Goal: Information Seeking & Learning: Learn about a topic

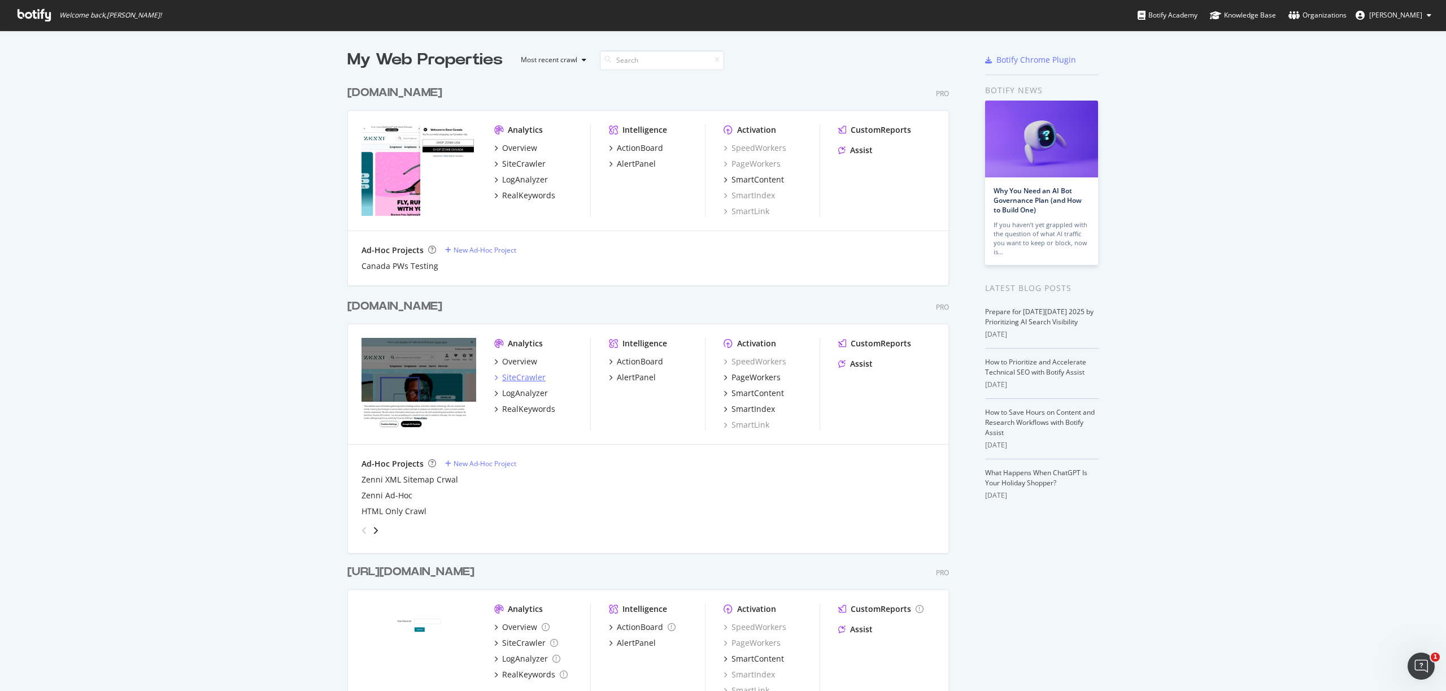
click at [532, 381] on div "SiteCrawler" at bounding box center [523, 377] width 43 height 11
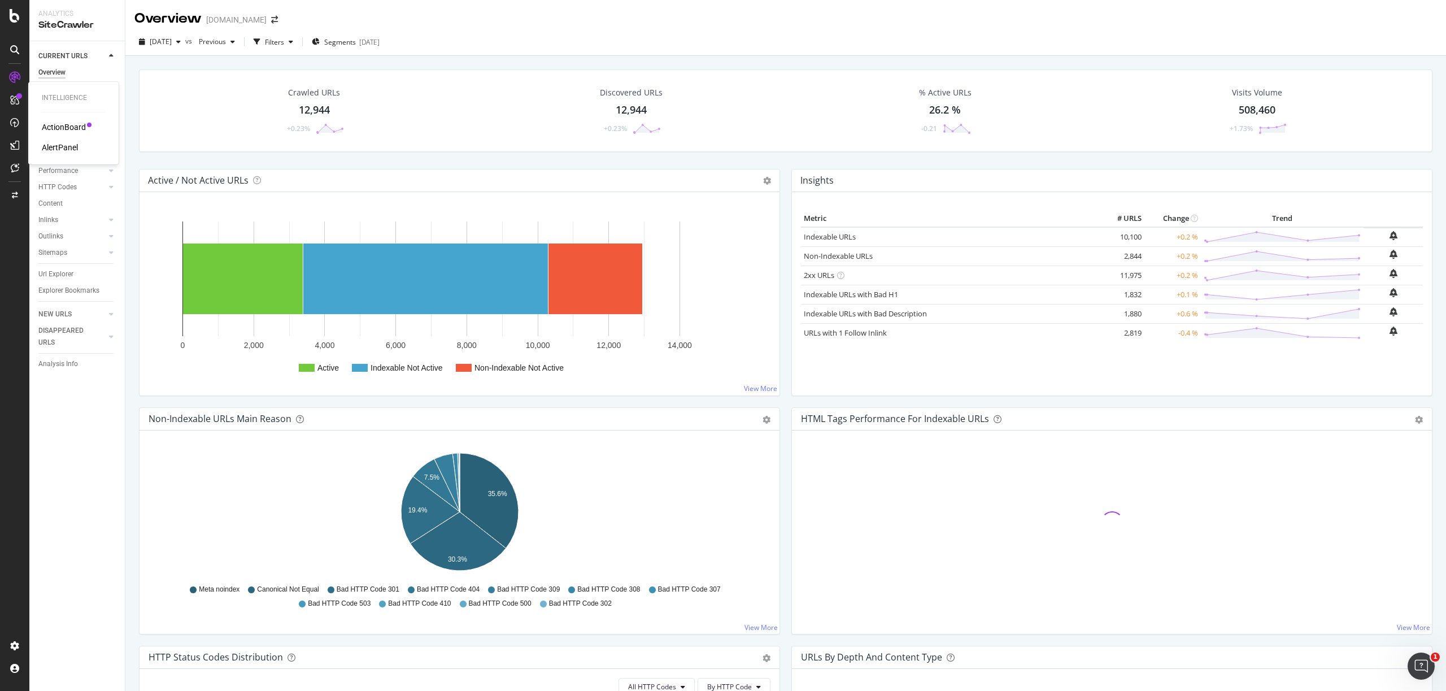
click at [55, 125] on div "ActionBoard" at bounding box center [64, 126] width 44 height 11
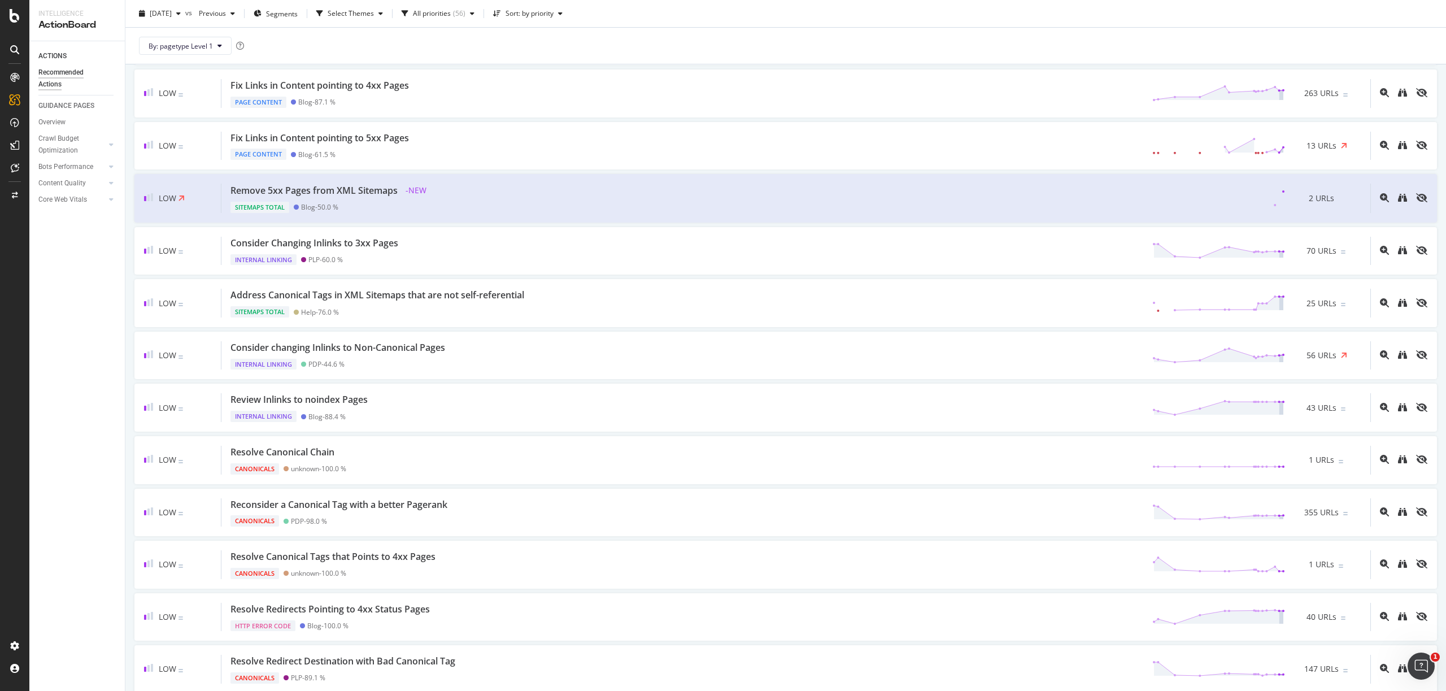
scroll to position [1545, 0]
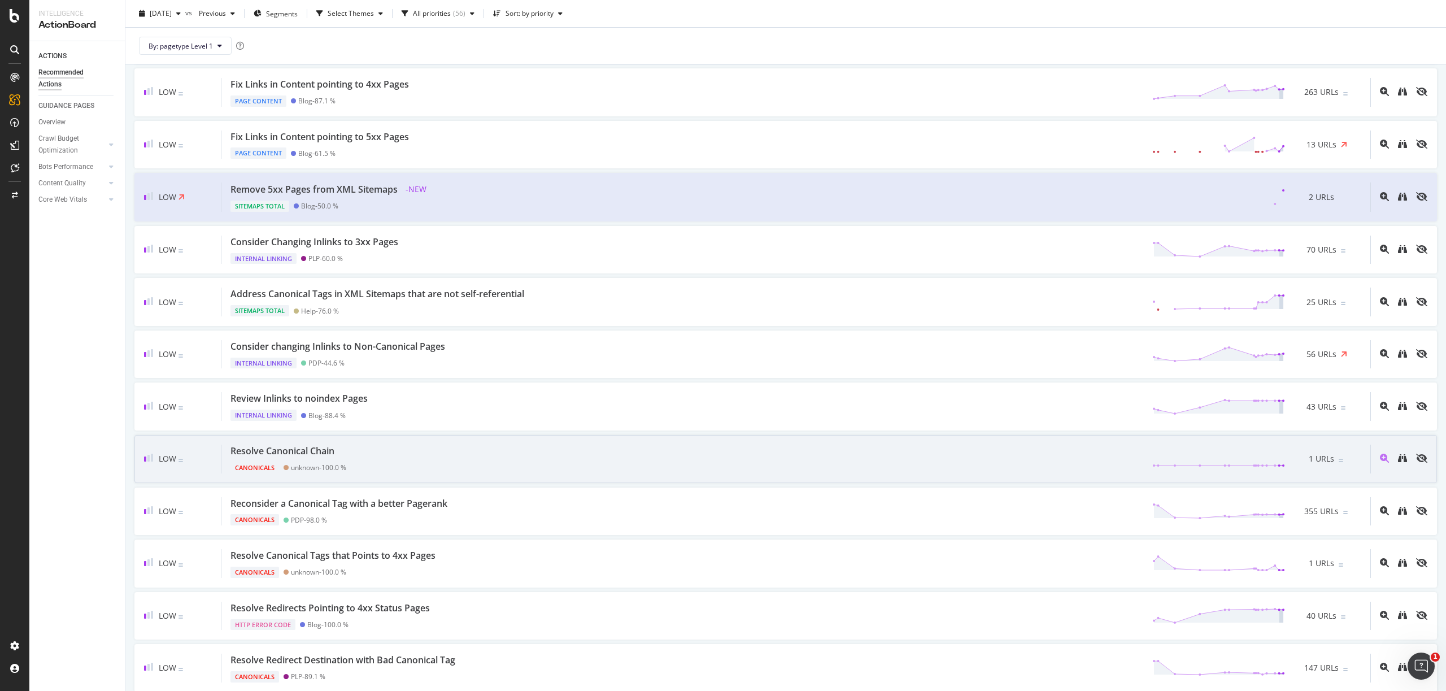
click at [608, 444] on div "Low Resolve Canonical Chain Canonicals unknown - 100.0 % 1 URLs" at bounding box center [785, 459] width 1303 height 48
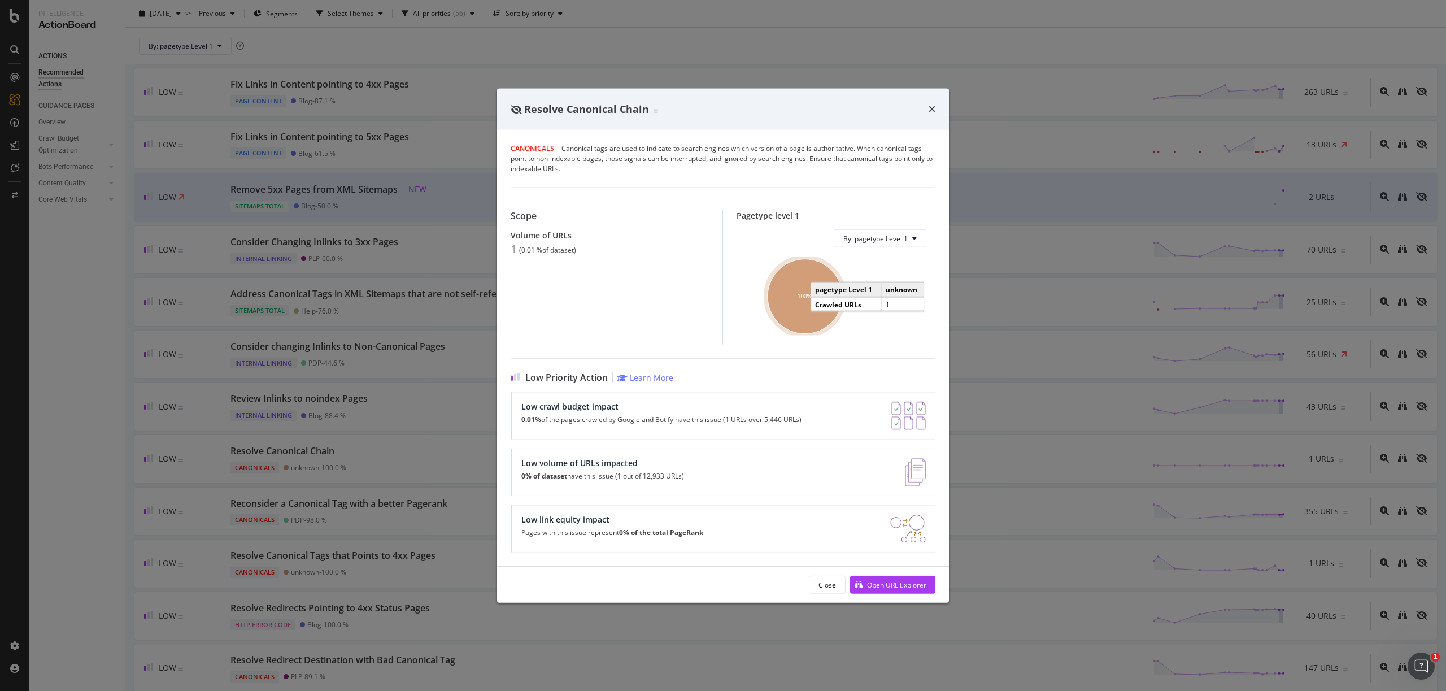
click at [803, 313] on ellipse "A chart." at bounding box center [805, 296] width 75 height 75
click at [930, 108] on icon "times" at bounding box center [932, 108] width 7 height 9
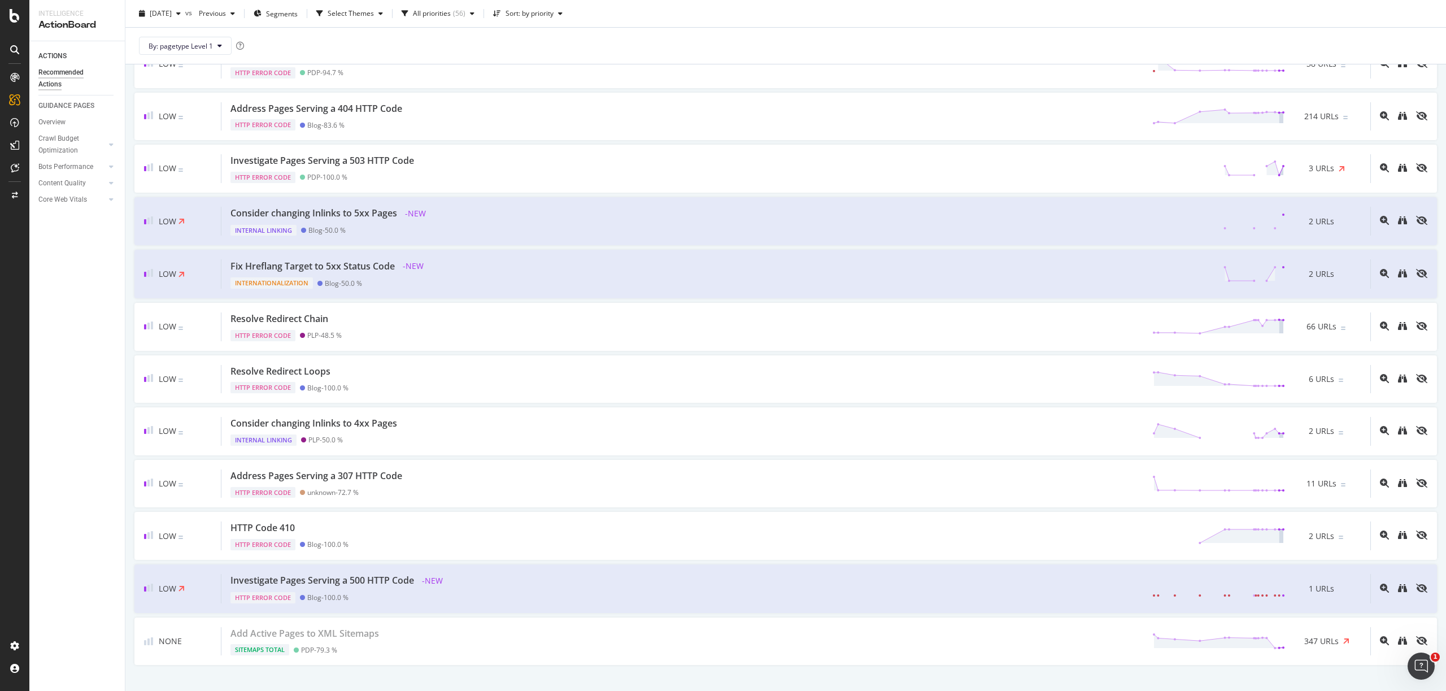
scroll to position [2538, 0]
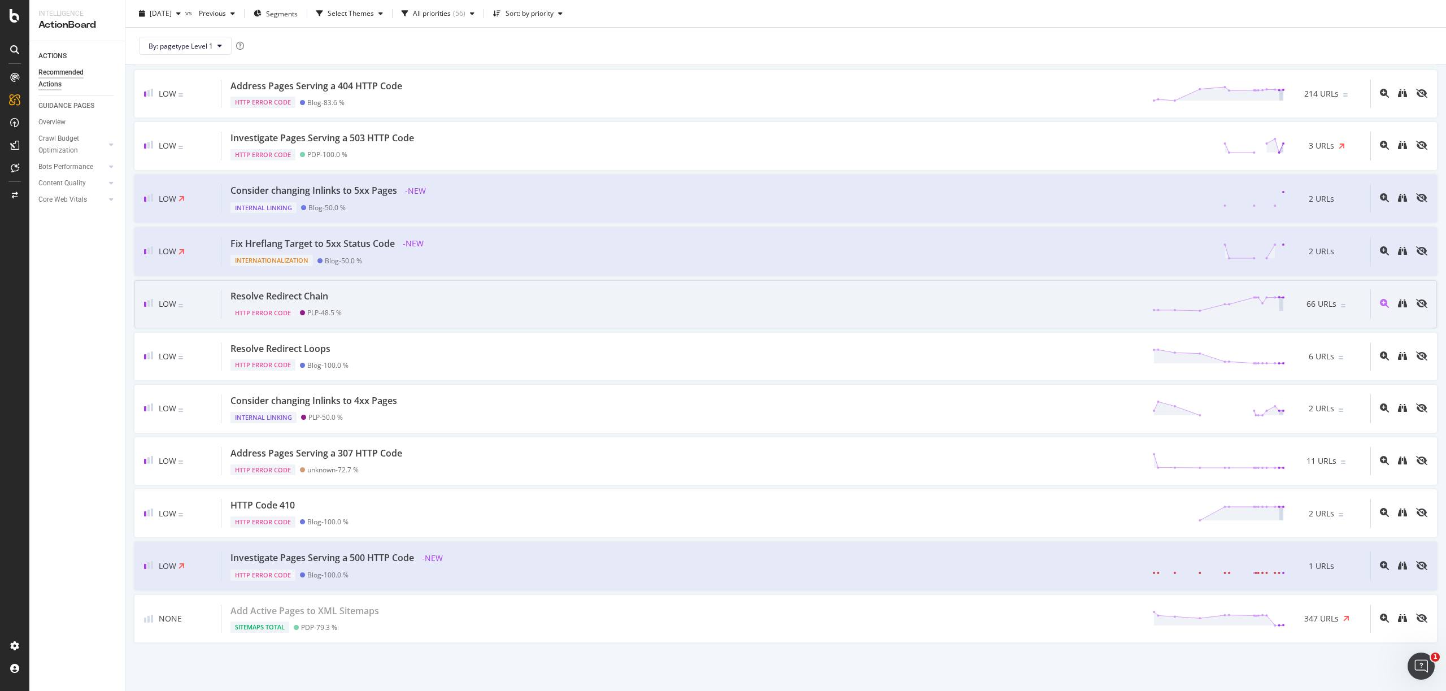
click at [532, 292] on div "Resolve Redirect Chain HTTP Error Code PLP - 48.5 % 66 URLs" at bounding box center [795, 304] width 1149 height 29
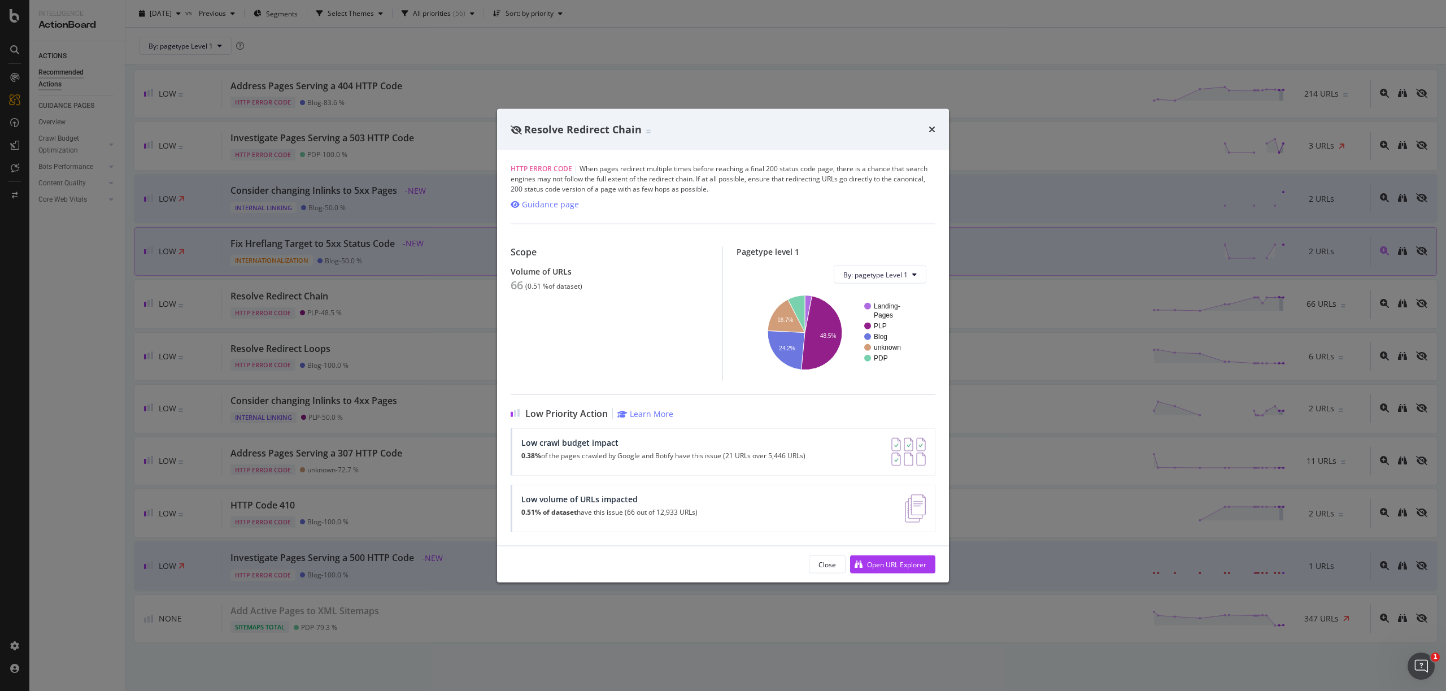
drag, startPoint x: 931, startPoint y: 128, endPoint x: 498, endPoint y: 267, distance: 455.3
click at [931, 128] on icon "times" at bounding box center [932, 129] width 7 height 9
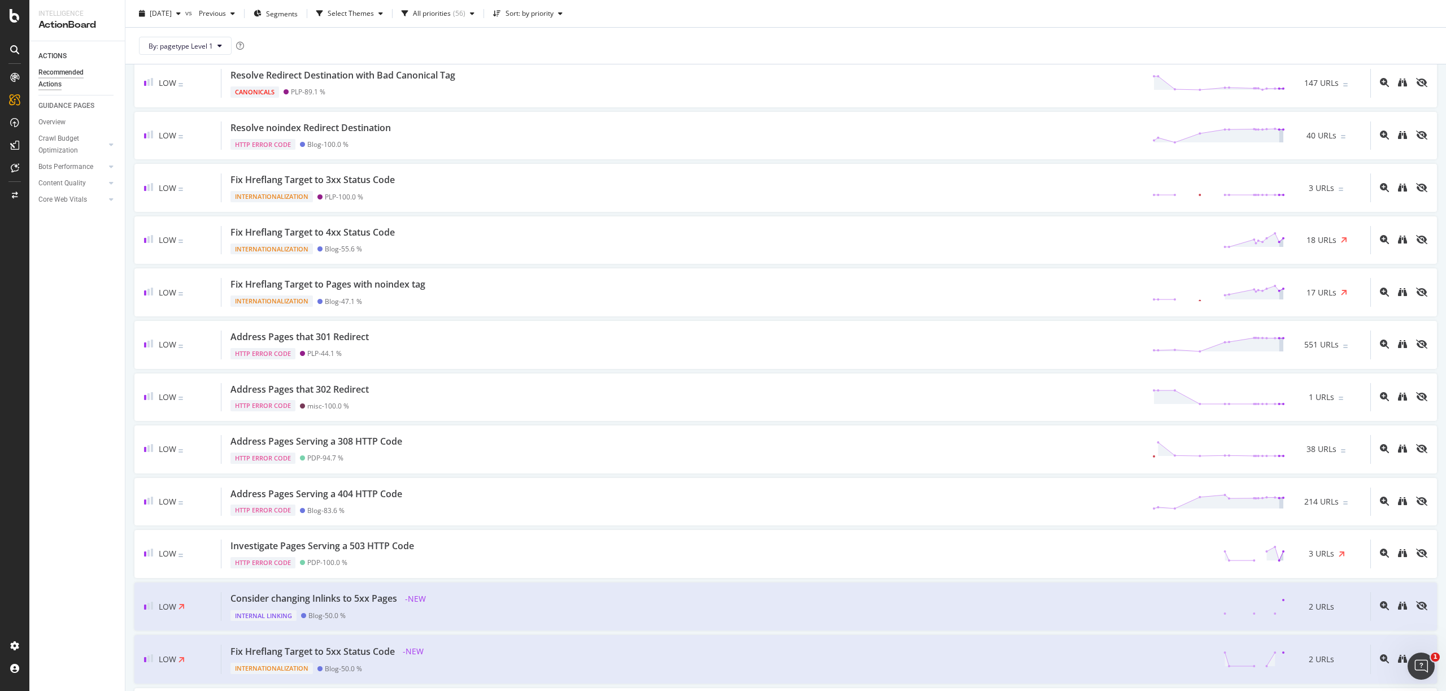
scroll to position [2132, 0]
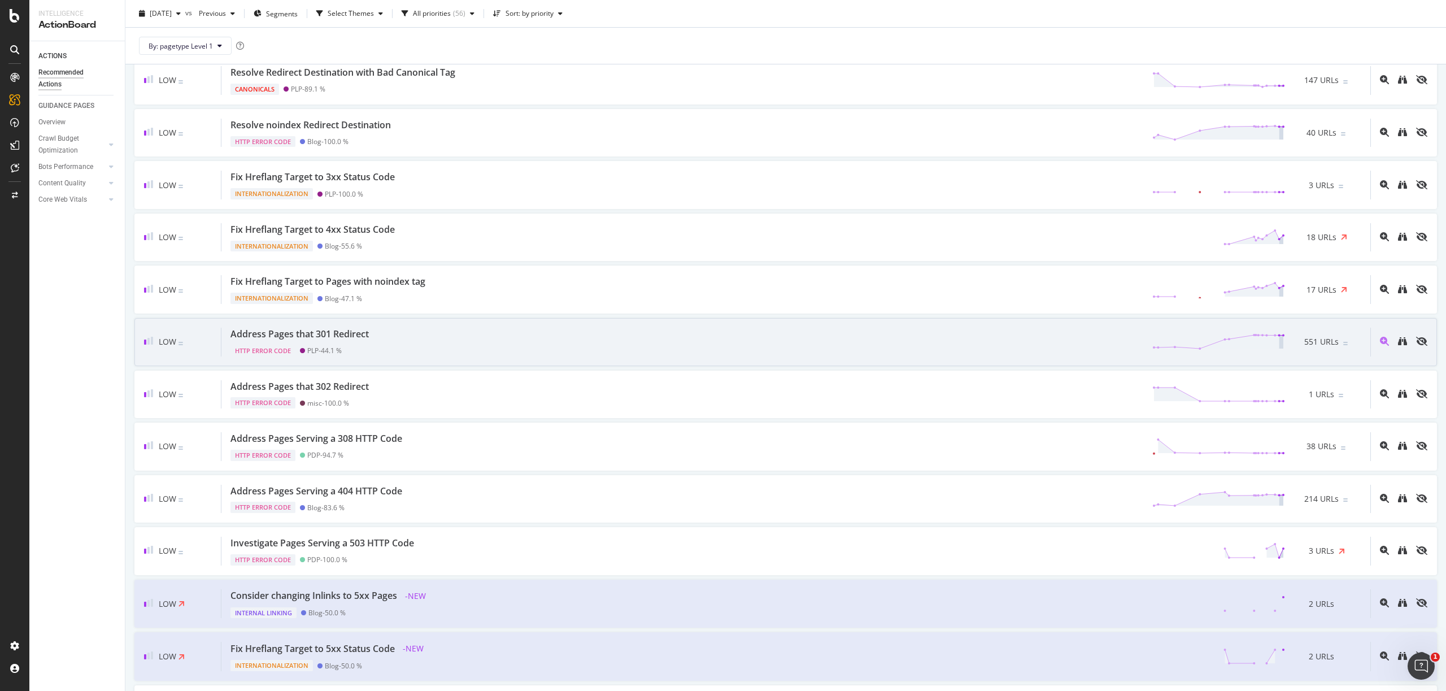
click at [566, 330] on div "Address Pages that 301 Redirect HTTP Error Code PLP - 44.1 % 551 URLs" at bounding box center [795, 342] width 1149 height 29
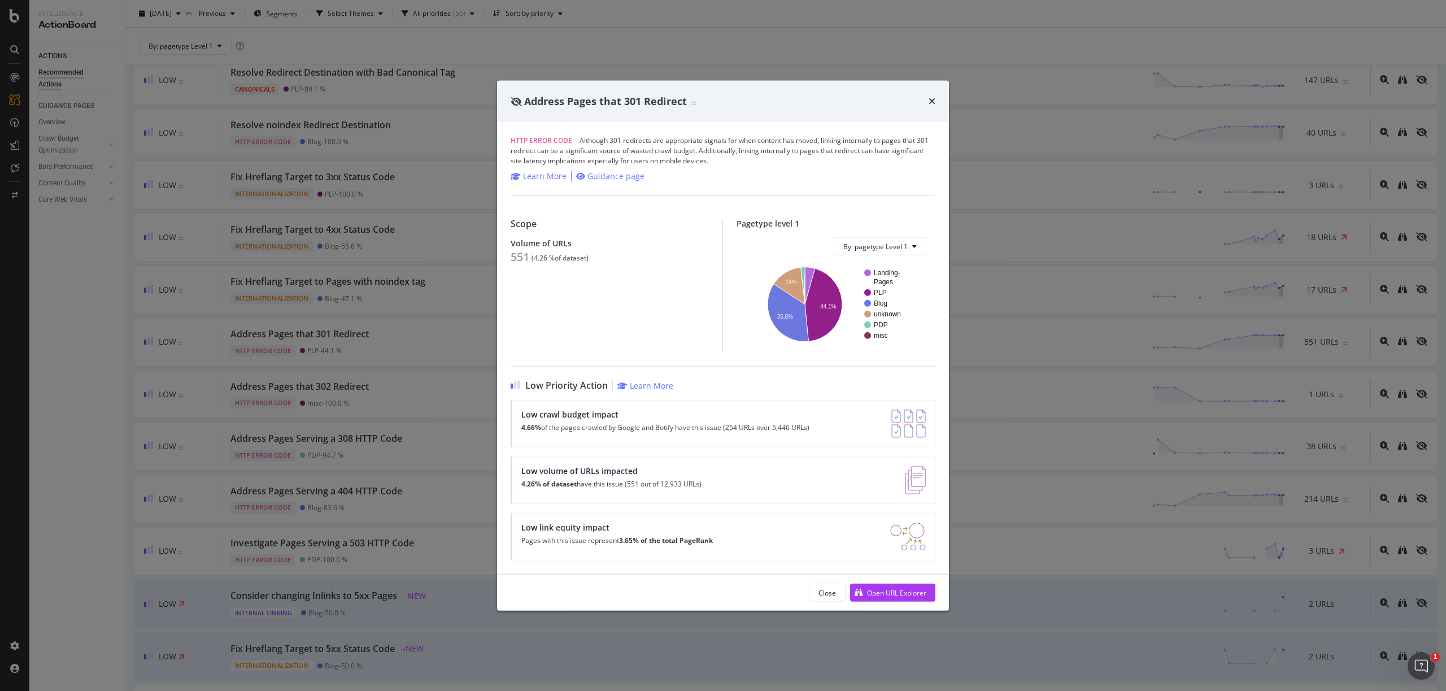
click at [713, 471] on div "Low volume of URLs impacted 4.26% of dataset have this issue (551 out of 12,933…" at bounding box center [723, 480] width 404 height 28
drag, startPoint x: 596, startPoint y: 146, endPoint x: 621, endPoint y: 144, distance: 24.9
click at [596, 145] on div "HTTP Error Code | Although 301 redirects are appropriate signals for when conte…" at bounding box center [723, 151] width 425 height 31
click at [880, 598] on div "Open URL Explorer" at bounding box center [888, 592] width 76 height 17
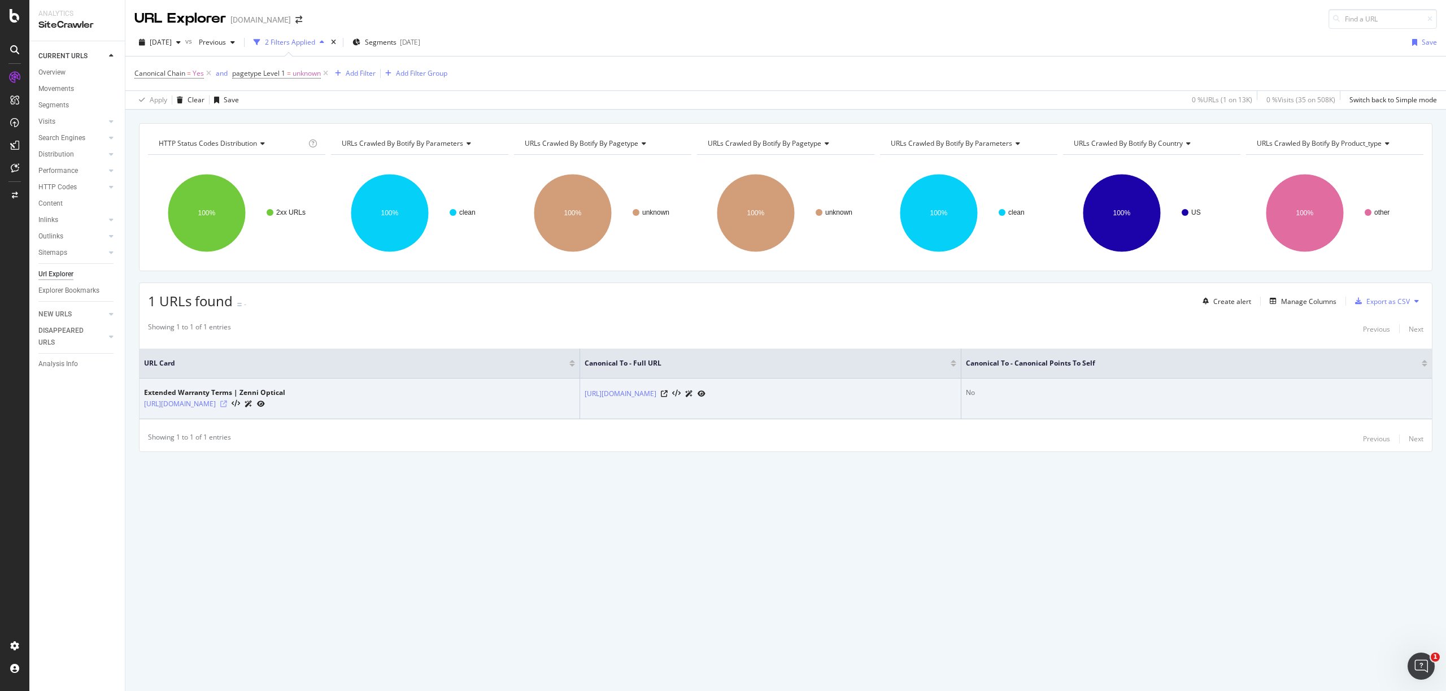
click at [227, 404] on icon at bounding box center [223, 403] width 7 height 7
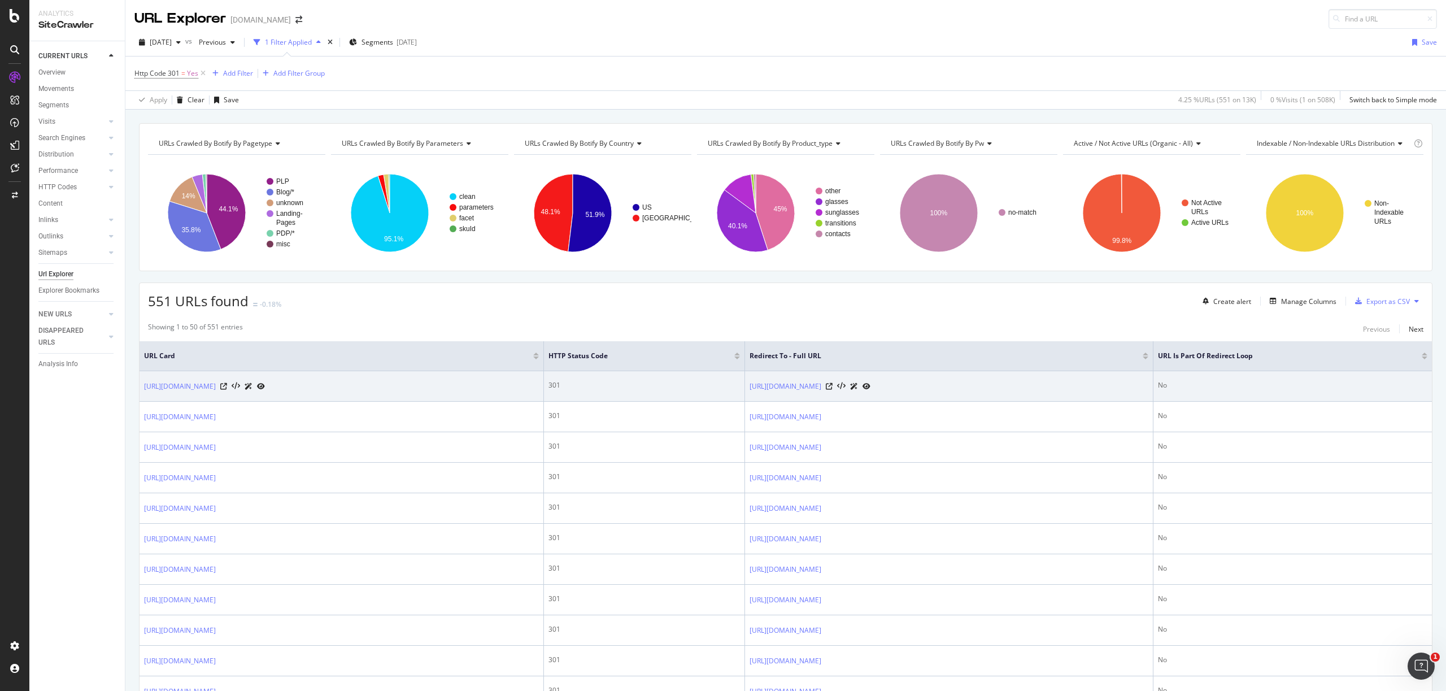
click at [401, 391] on div "[URL][DOMAIN_NAME]" at bounding box center [341, 386] width 395 height 12
